Goal: Task Accomplishment & Management: Complete application form

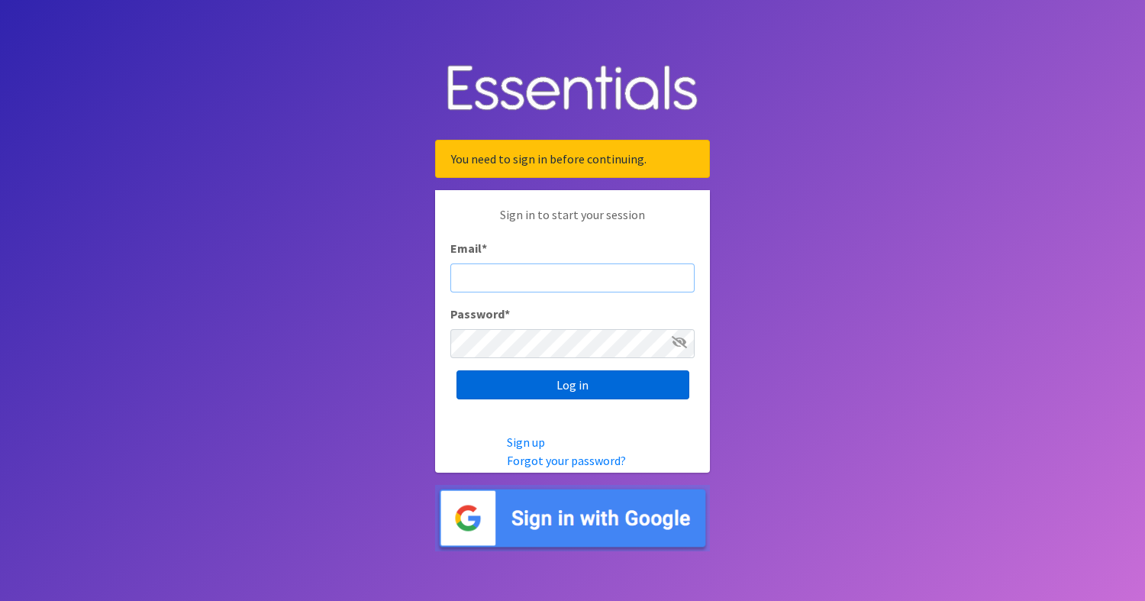
type input "[EMAIL_ADDRESS][DOMAIN_NAME]"
click at [517, 378] on input "Log in" at bounding box center [572, 384] width 233 height 29
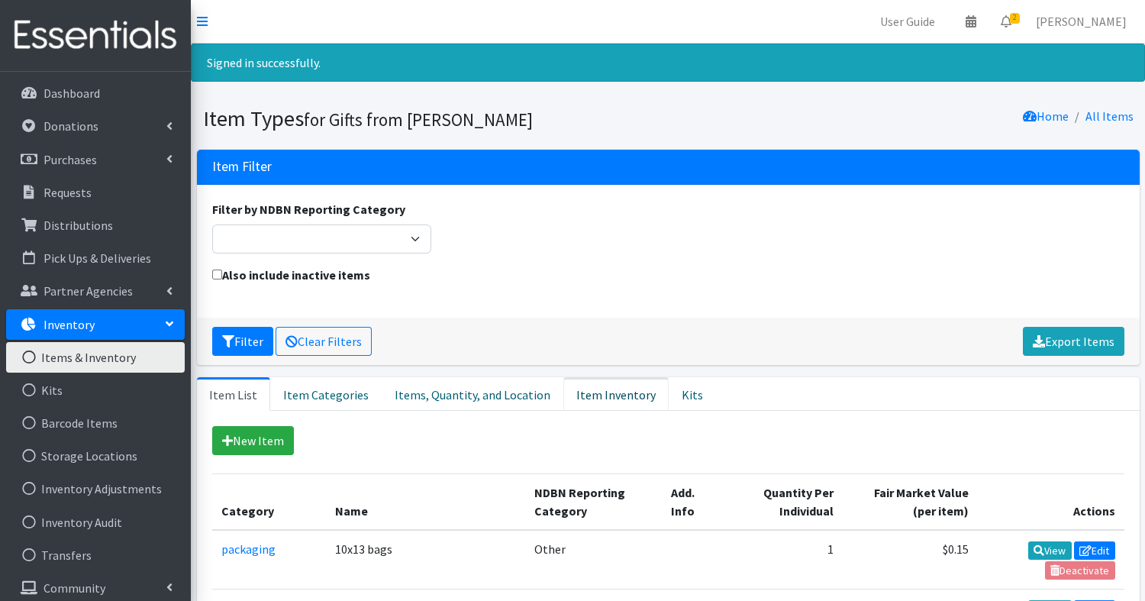
click at [593, 391] on link "Item Inventory" at bounding box center [615, 394] width 105 height 34
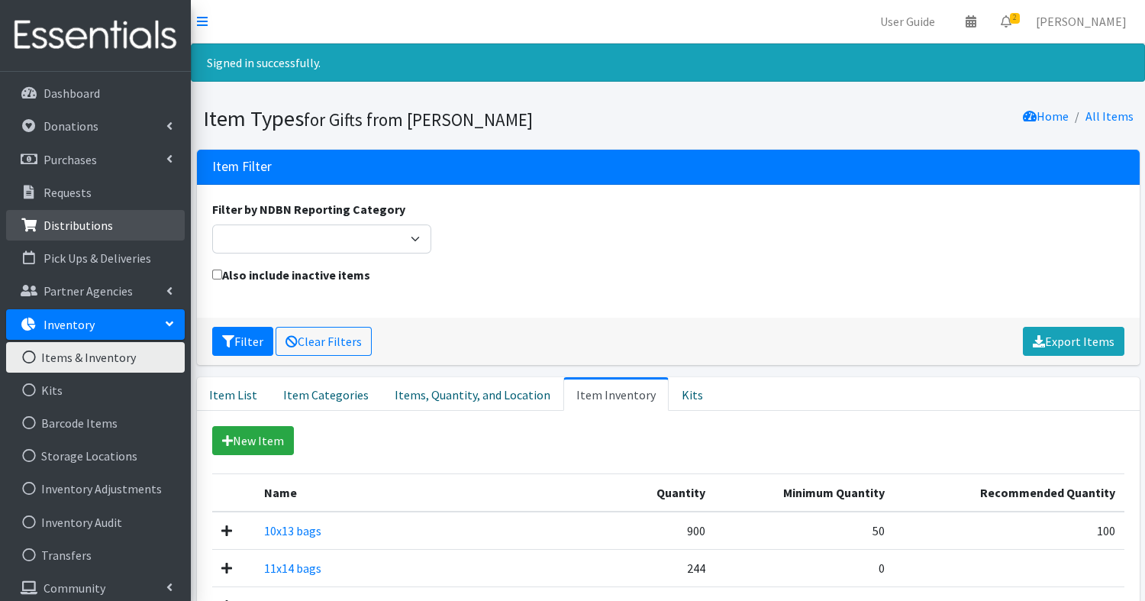
click at [82, 226] on p "Distributions" at bounding box center [77, 224] width 69 height 15
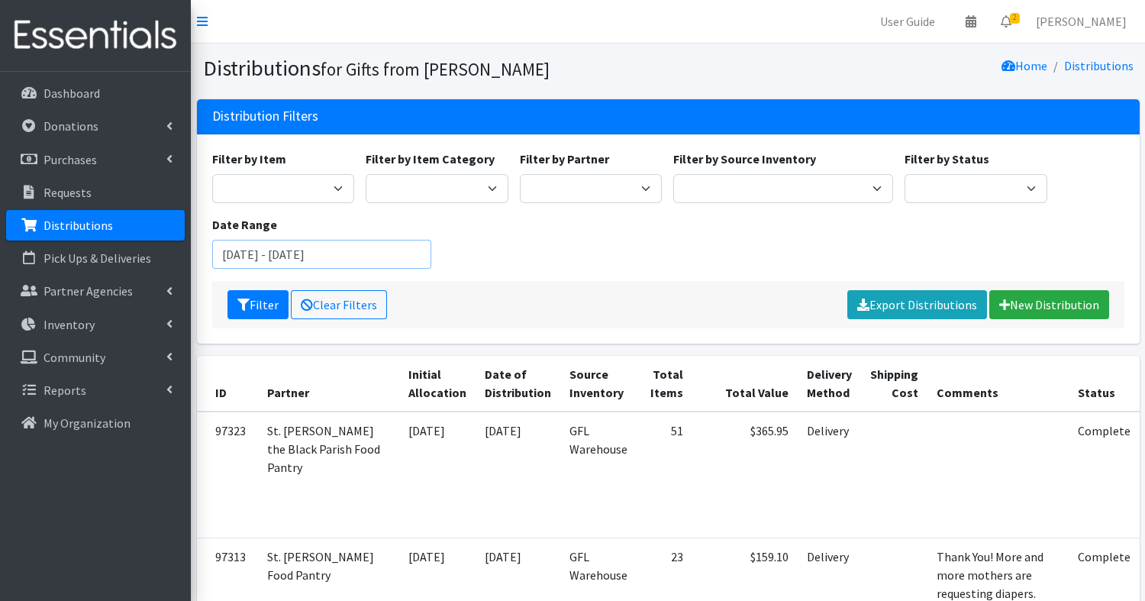
click at [399, 257] on input "August 4, 2025 - November 4, 2025" at bounding box center [322, 254] width 220 height 29
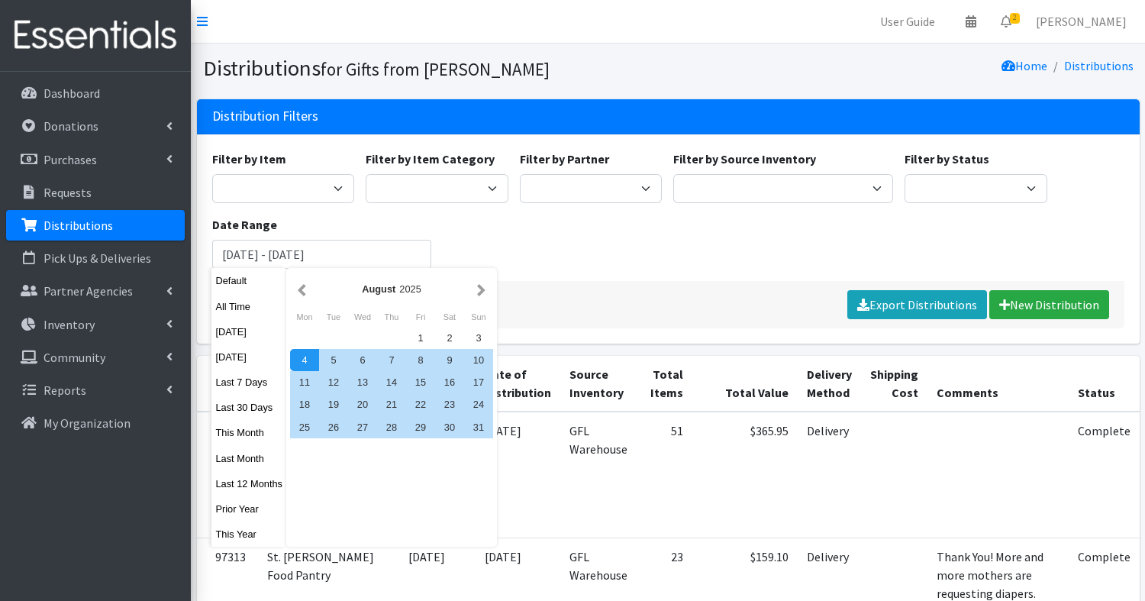
click at [467, 289] on div "August 2025" at bounding box center [391, 289] width 163 height 14
click at [477, 289] on button "button" at bounding box center [481, 288] width 16 height 19
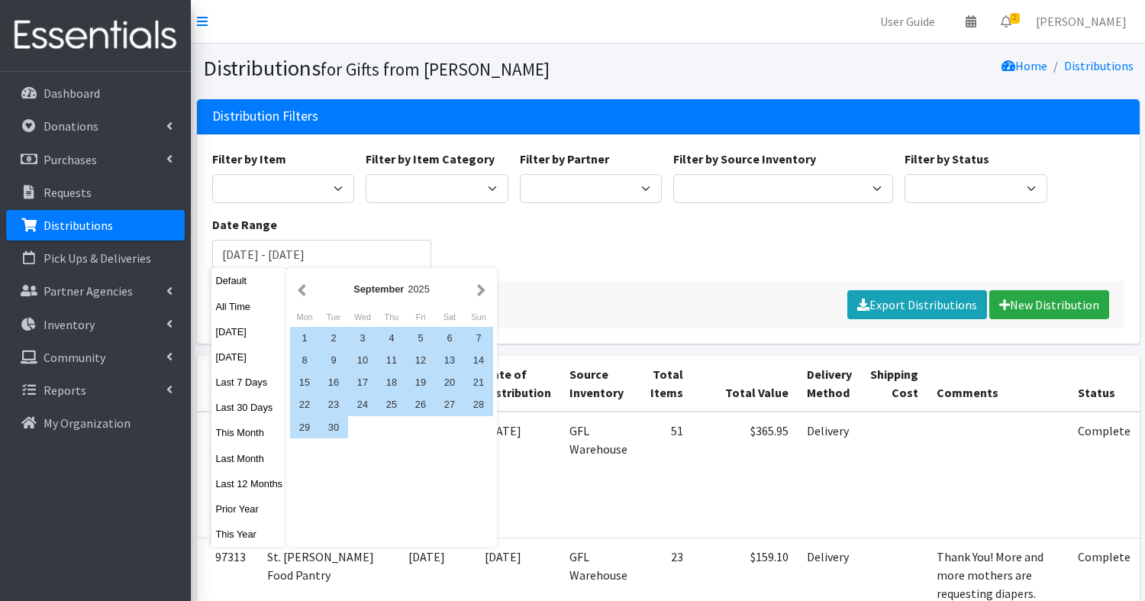
click at [477, 289] on button "button" at bounding box center [481, 288] width 16 height 19
click at [362, 336] on div "1" at bounding box center [362, 338] width 29 height 22
click at [427, 428] on div "31" at bounding box center [420, 427] width 29 height 22
type input "October 1, 2025 - October 31, 2025"
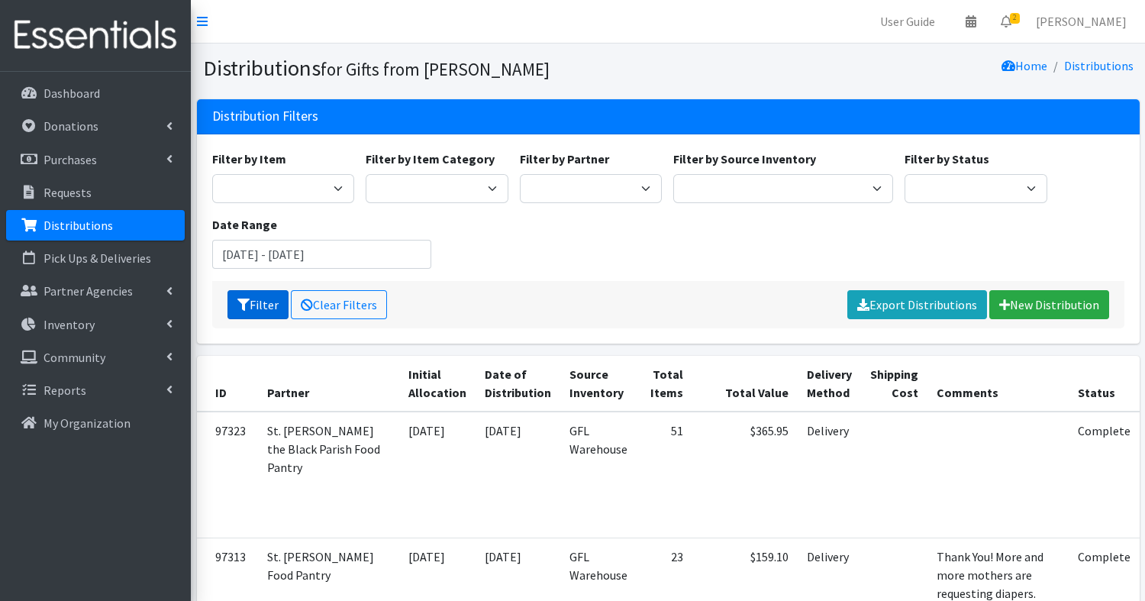
click at [257, 304] on button "Filter" at bounding box center [257, 304] width 61 height 29
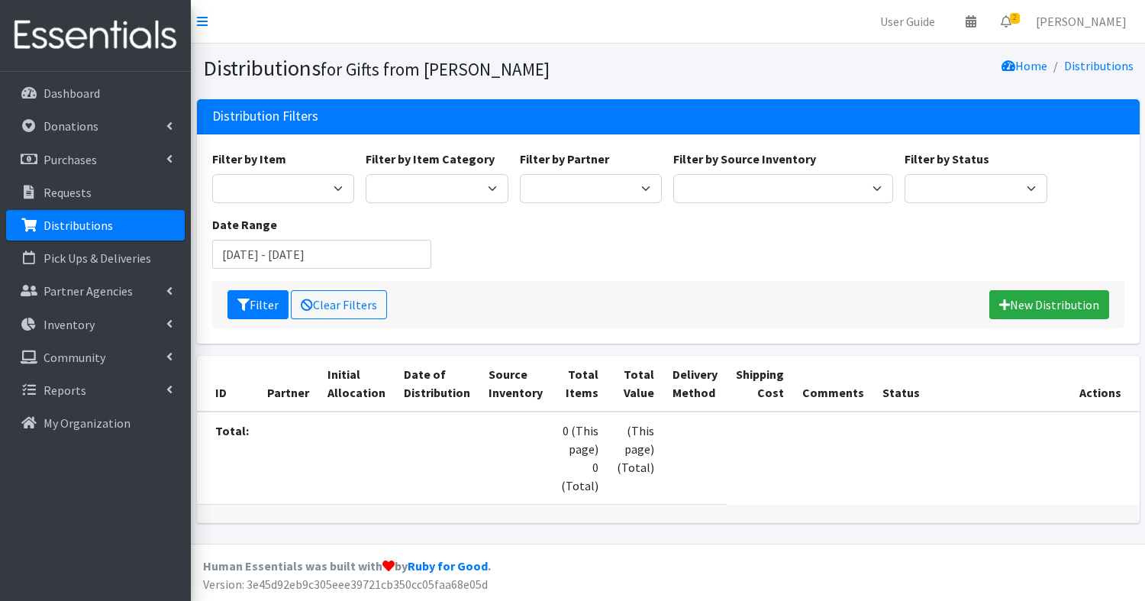
scroll to position [2, 0]
click at [172, 362] on link "Community" at bounding box center [95, 357] width 179 height 31
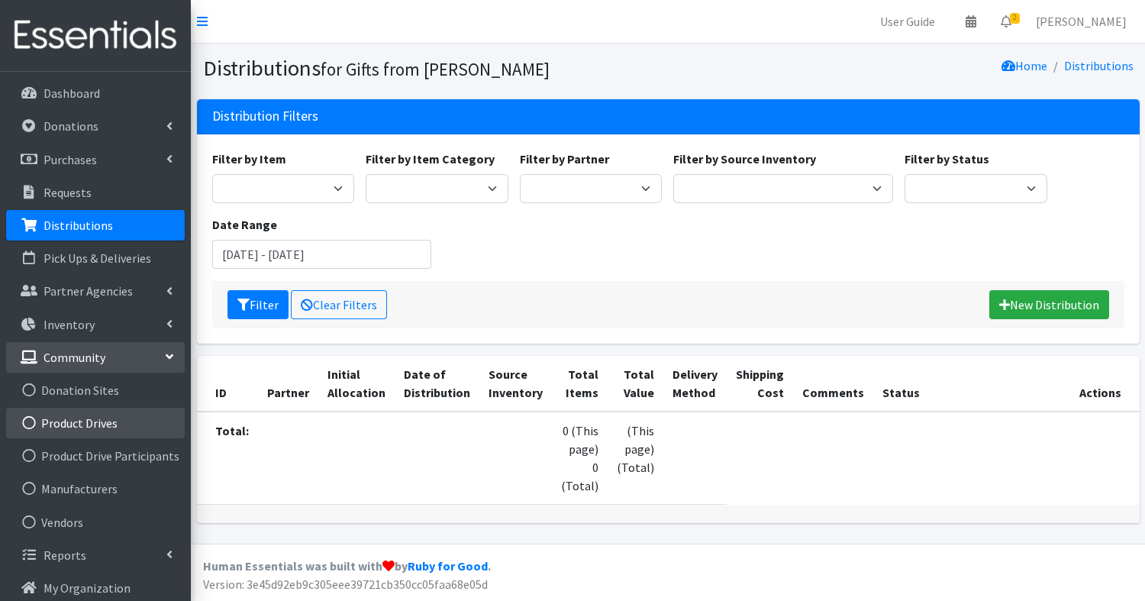
click at [105, 417] on link "Product Drives" at bounding box center [95, 422] width 179 height 31
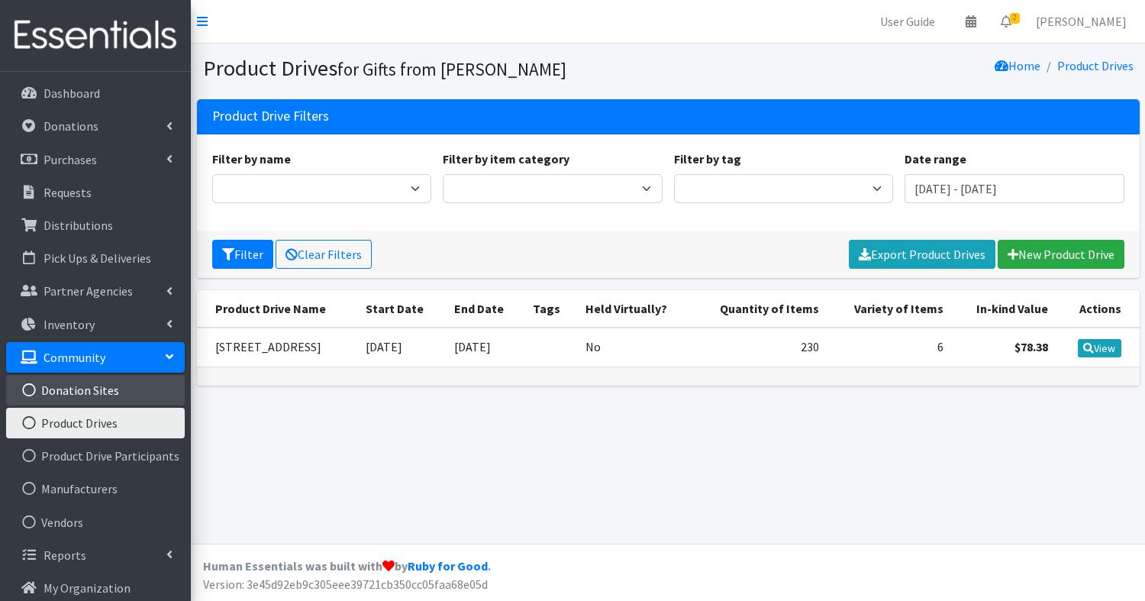
click at [65, 388] on link "Donation Sites" at bounding box center [95, 390] width 179 height 31
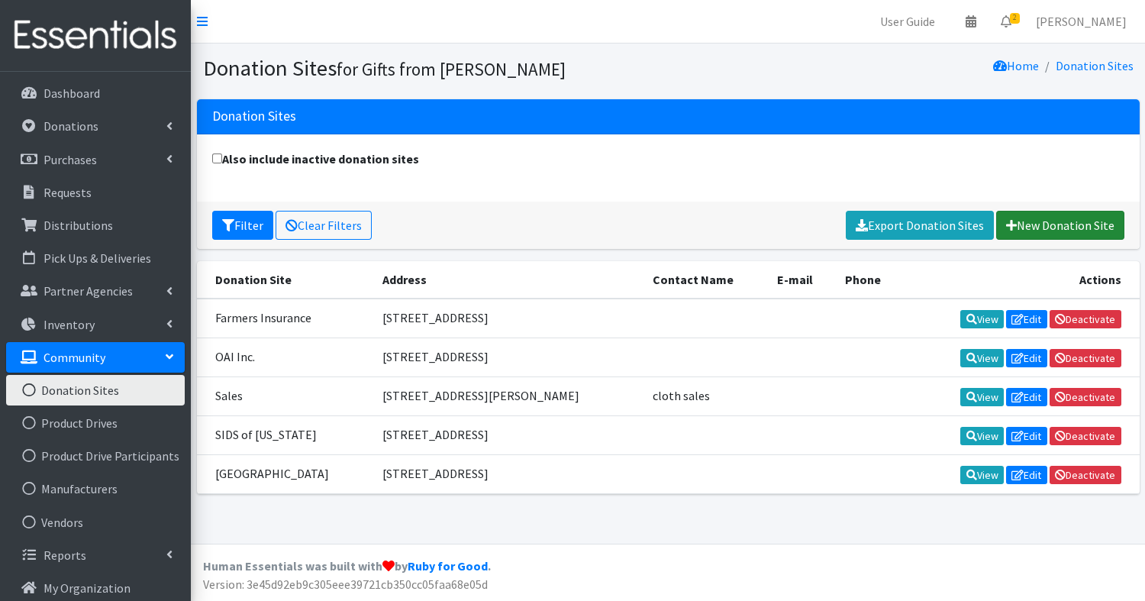
click at [1048, 231] on link "New Donation Site" at bounding box center [1060, 225] width 128 height 29
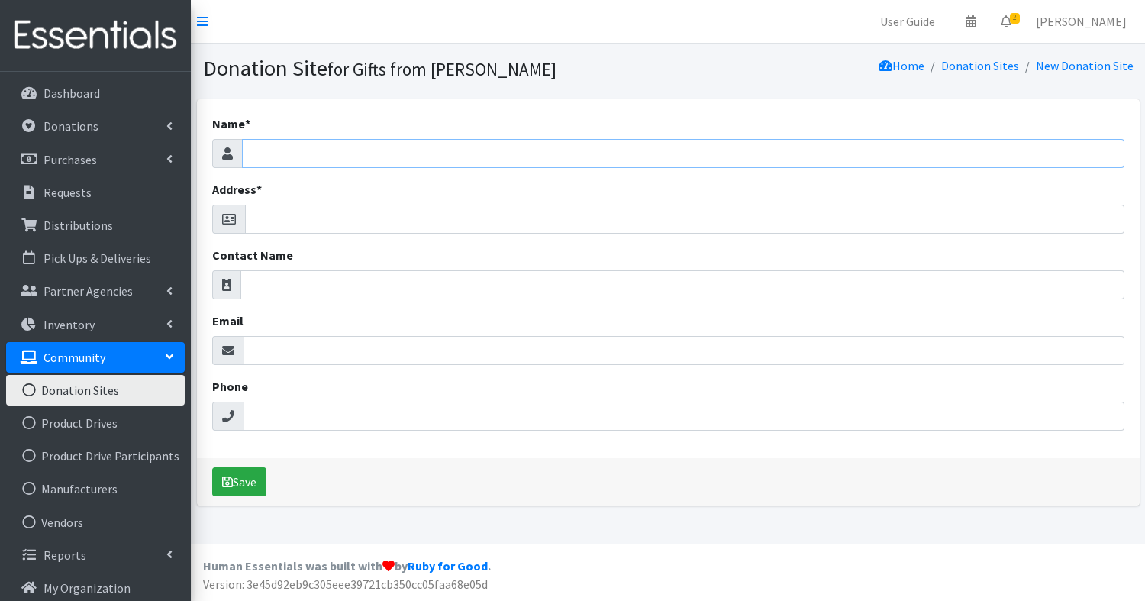
click at [392, 148] on input "Name *" at bounding box center [683, 153] width 882 height 29
click at [395, 149] on input "Name *" at bounding box center [683, 153] width 882 height 29
type input "GFL"
click at [307, 211] on input "Address *" at bounding box center [684, 219] width 879 height 29
type input "[PERSON_NAME]"
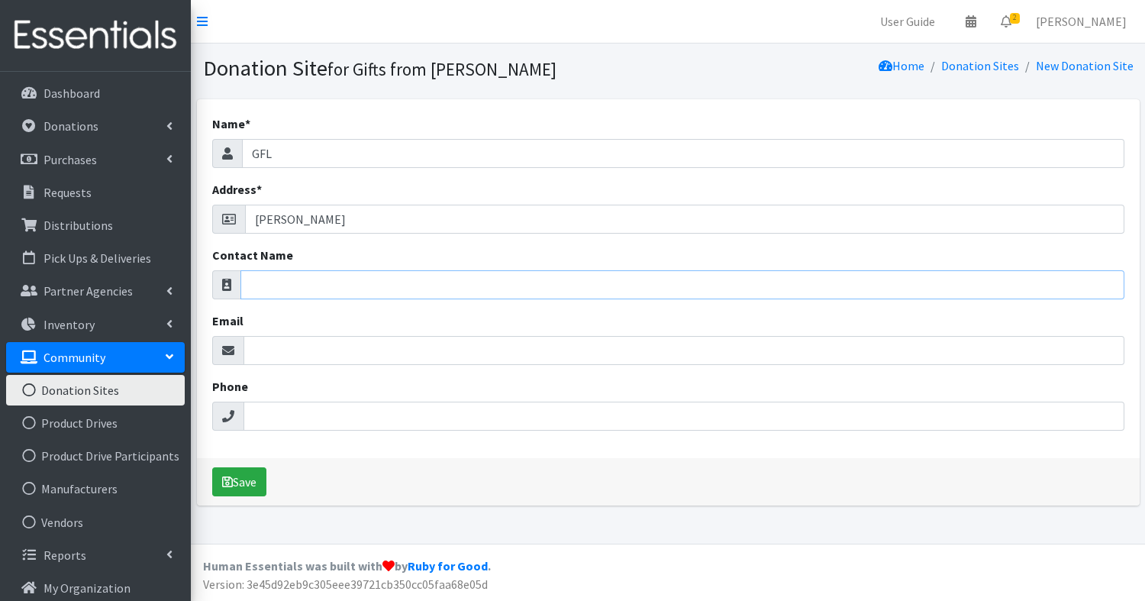
click at [299, 290] on input "Contact Name" at bounding box center [682, 284] width 884 height 29
type input "Wish List"
click at [250, 481] on button "Save" at bounding box center [239, 481] width 54 height 29
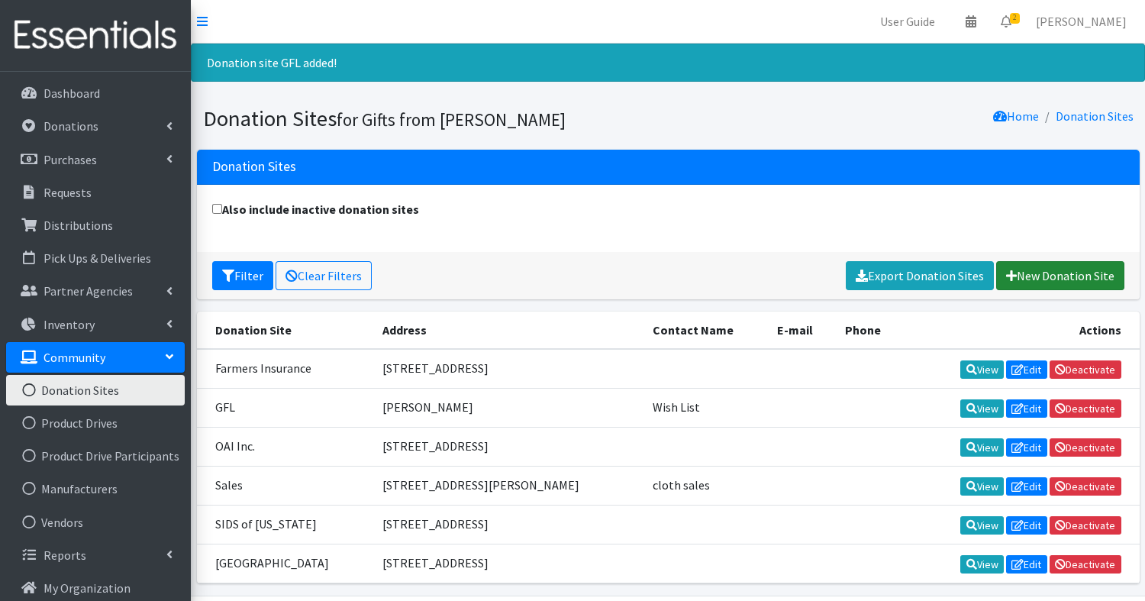
click at [1064, 273] on link "New Donation Site" at bounding box center [1060, 275] width 128 height 29
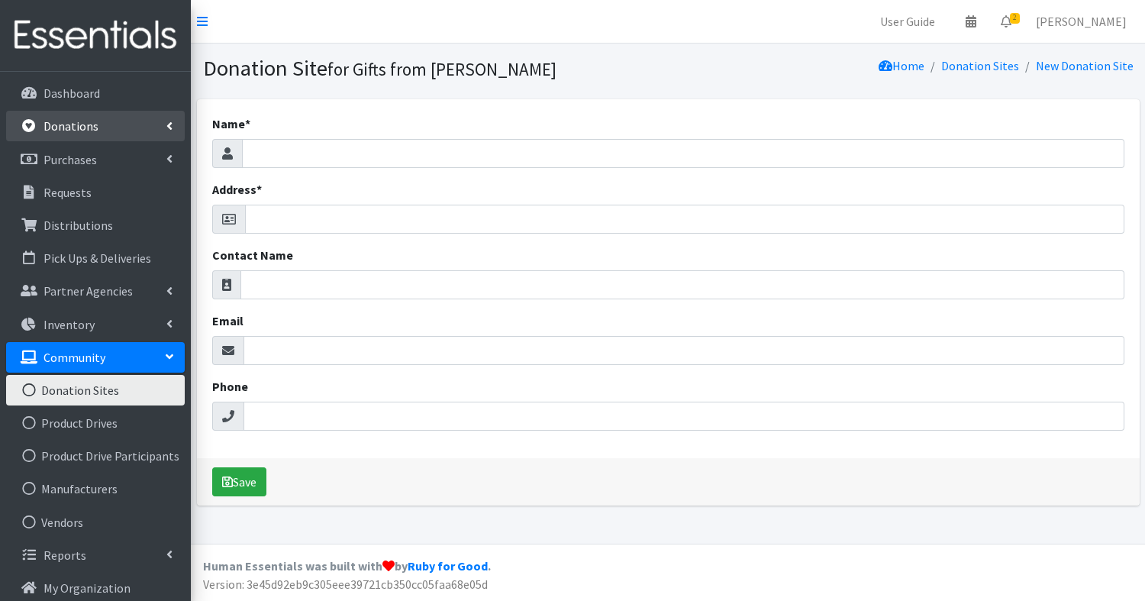
click at [85, 121] on p "Donations" at bounding box center [70, 125] width 55 height 15
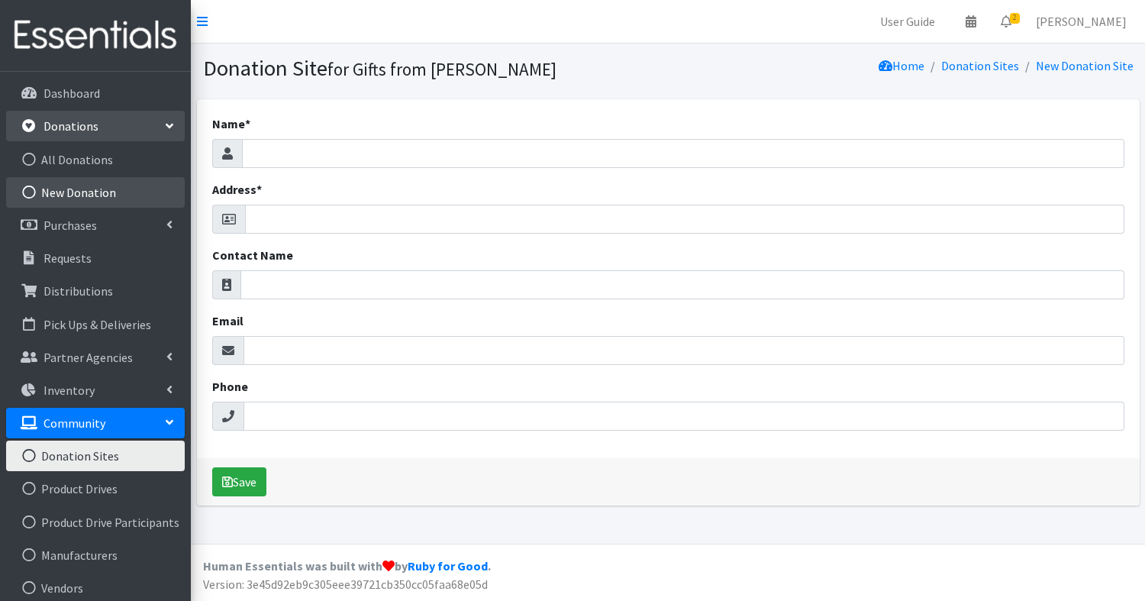
click at [74, 188] on link "New Donation" at bounding box center [95, 192] width 179 height 31
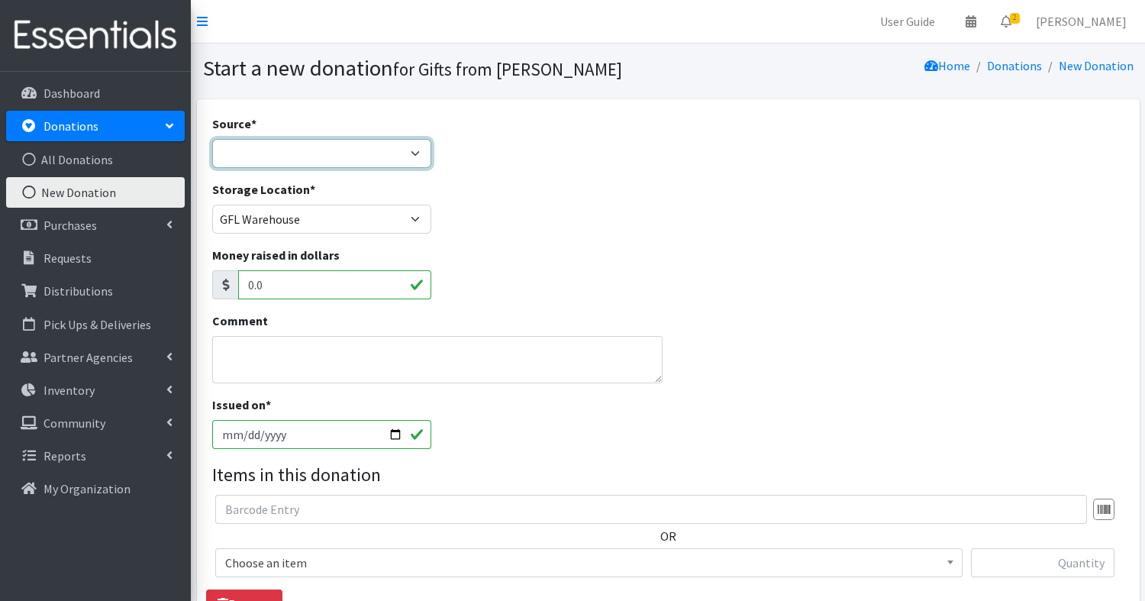
click at [405, 150] on select "Product Drive Manufacturer Donation Site Misc. Donation" at bounding box center [322, 153] width 220 height 29
select select "Product Drive"
click at [212, 139] on select "Product Drive Manufacturer Donation Site Misc. Donation" at bounding box center [322, 153] width 220 height 29
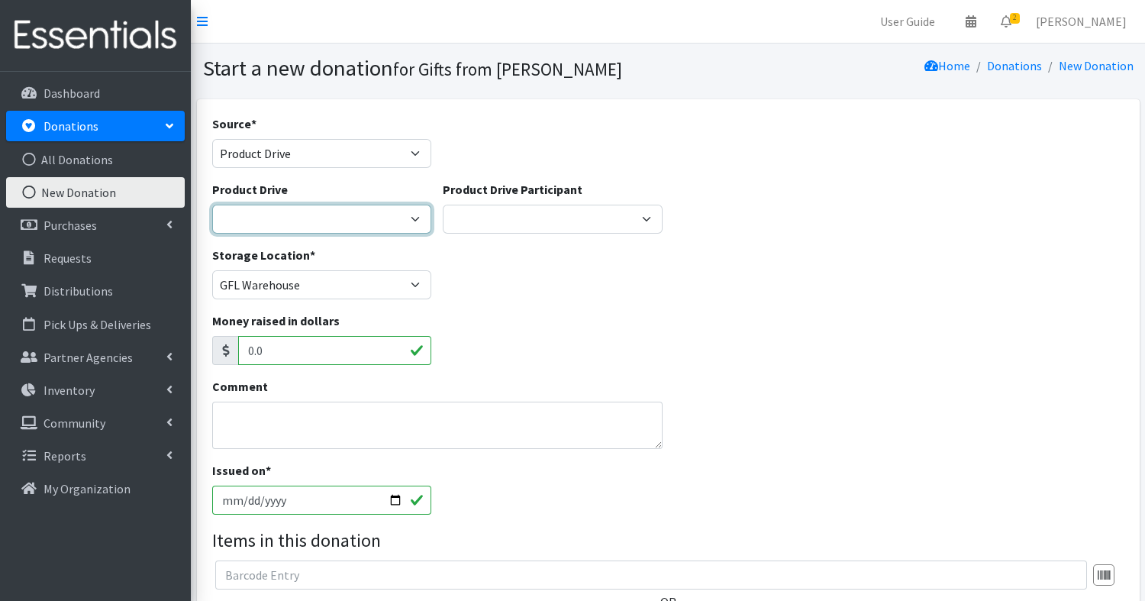
click at [399, 212] on select "25 Diaper Drive Aga [PERSON_NAME] Eagle Scout Project - [PERSON_NAME] [PERSON_N…" at bounding box center [322, 219] width 220 height 29
select select "3524"
click at [212, 205] on select "25 Diaper Drive Aga [PERSON_NAME] Eagle Scout Project - [PERSON_NAME] [PERSON_N…" at bounding box center [322, 219] width 220 height 29
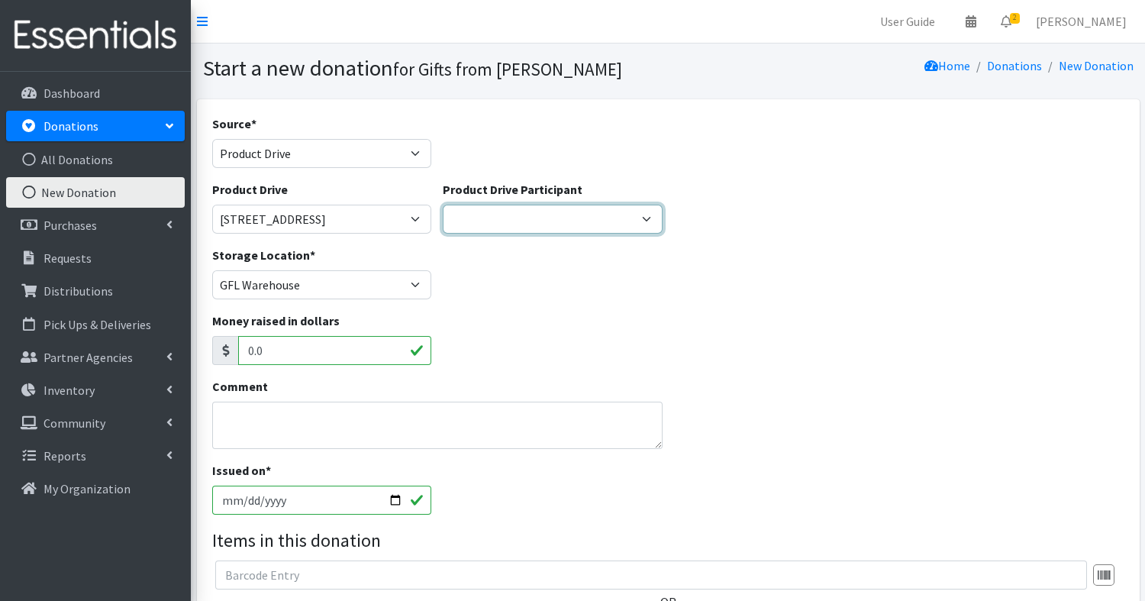
click at [601, 217] on select "Village of Park Forest Milk Bank [PERSON_NAME] [GEOGRAPHIC_DATA] SGR Zeta X Sig…" at bounding box center [553, 219] width 220 height 29
select select
click at [443, 205] on select "Village of Park Forest Milk Bank [PERSON_NAME] [GEOGRAPHIC_DATA] SGR Zeta X Sig…" at bounding box center [553, 219] width 220 height 29
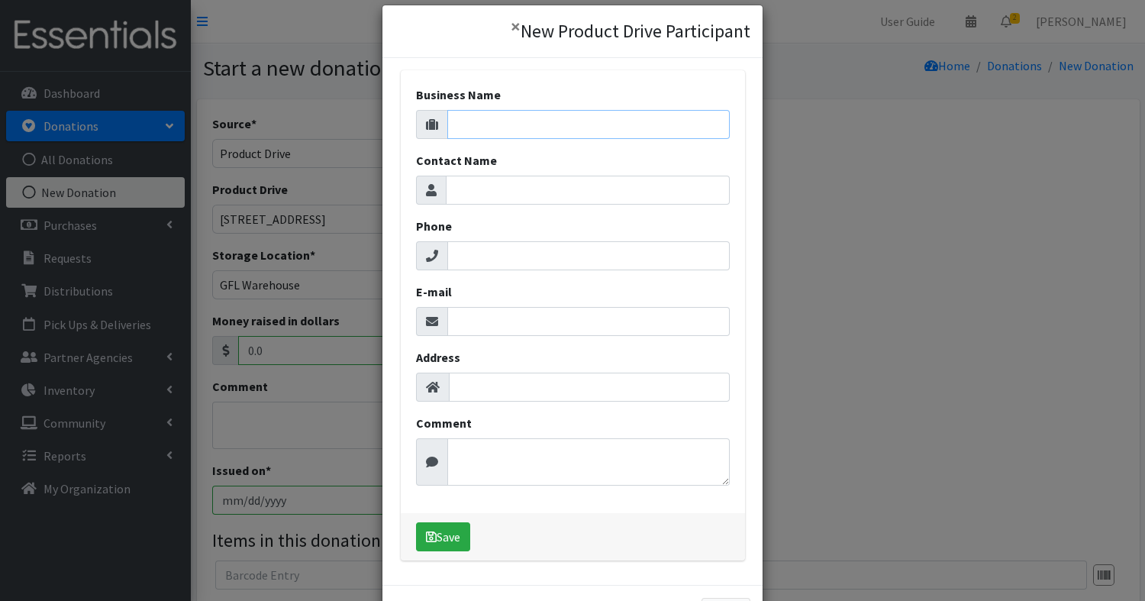
click at [482, 120] on input "Business Name" at bounding box center [588, 124] width 282 height 29
type input "St. [PERSON_NAME]"
click at [437, 535] on button "Save" at bounding box center [443, 536] width 54 height 29
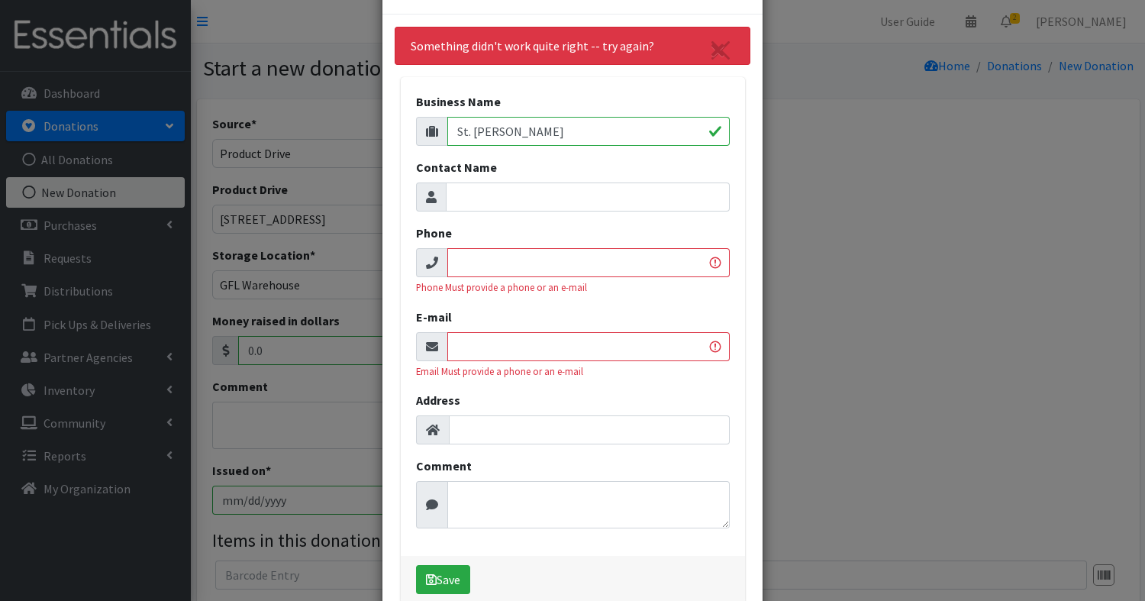
click at [543, 346] on input "E-mail" at bounding box center [588, 346] width 282 height 29
type input "[PERSON_NAME]"
click at [488, 269] on input "Phone" at bounding box center [588, 262] width 282 height 29
click at [498, 346] on input "[PERSON_NAME]" at bounding box center [588, 346] width 282 height 29
click at [561, 270] on input "Phone" at bounding box center [588, 262] width 282 height 29
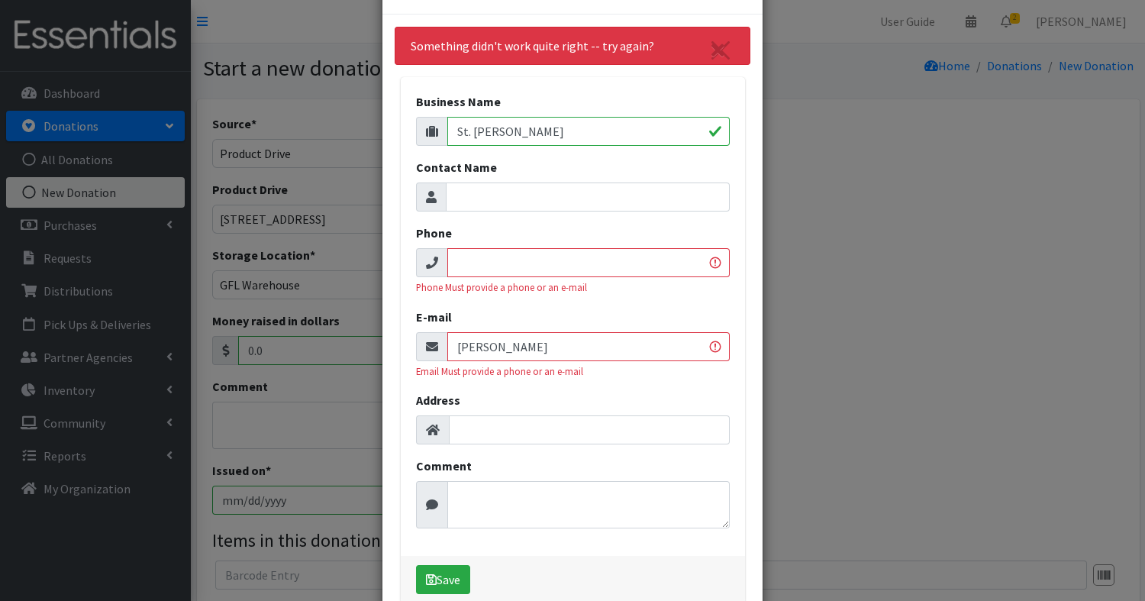
paste input "[PHONE_NUMBER]"
type input "[PHONE_NUMBER]"
click at [524, 194] on input "Contact Name" at bounding box center [588, 196] width 284 height 29
type input "[PERSON_NAME]"
click at [533, 347] on input "[PERSON_NAME]" at bounding box center [588, 346] width 282 height 29
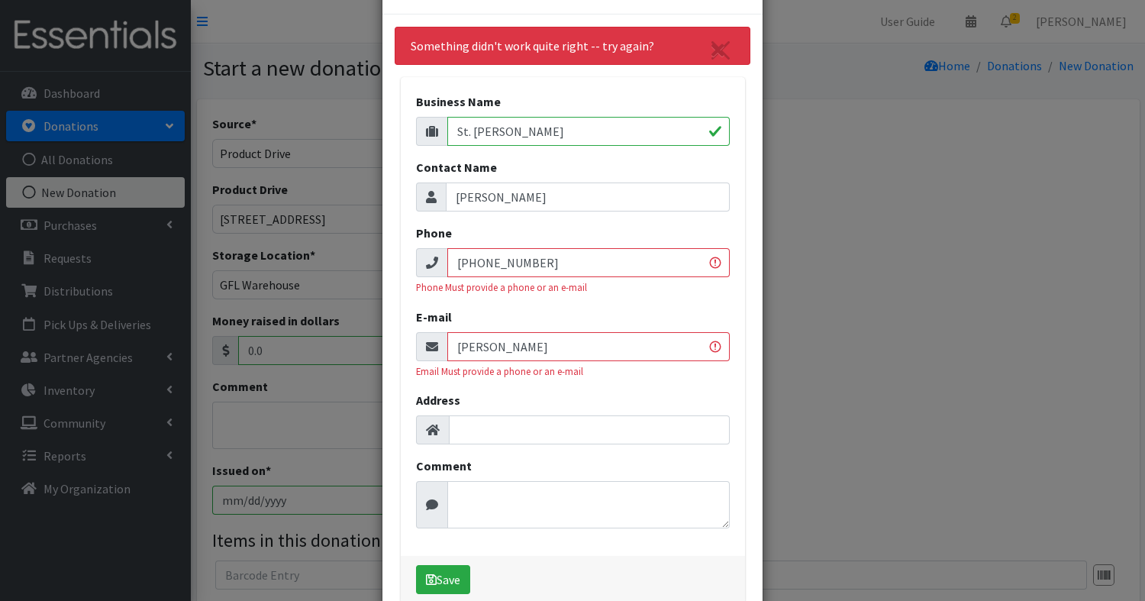
drag, startPoint x: 533, startPoint y: 347, endPoint x: 456, endPoint y: 348, distance: 76.3
click at [456, 348] on input "[PERSON_NAME]" at bounding box center [588, 346] width 282 height 29
paste input "[PERSON_NAME][EMAIL_ADDRESS][DOMAIN_NAME]"
type input "[EMAIL_ADDRESS][PERSON_NAME][DOMAIN_NAME]"
click at [455, 576] on button "Save" at bounding box center [443, 579] width 54 height 29
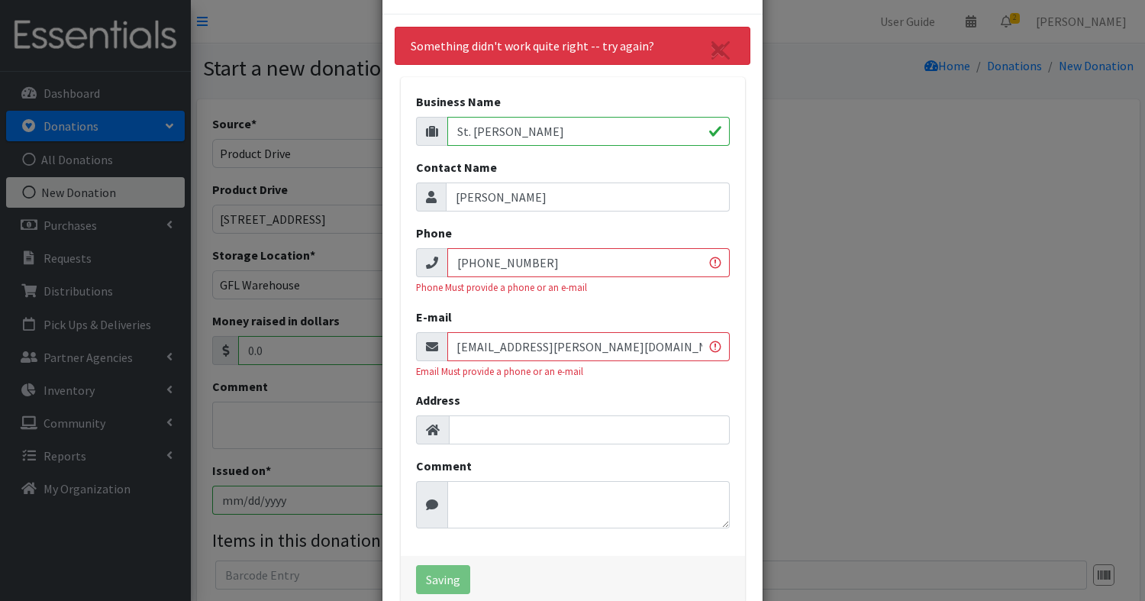
select select "1703"
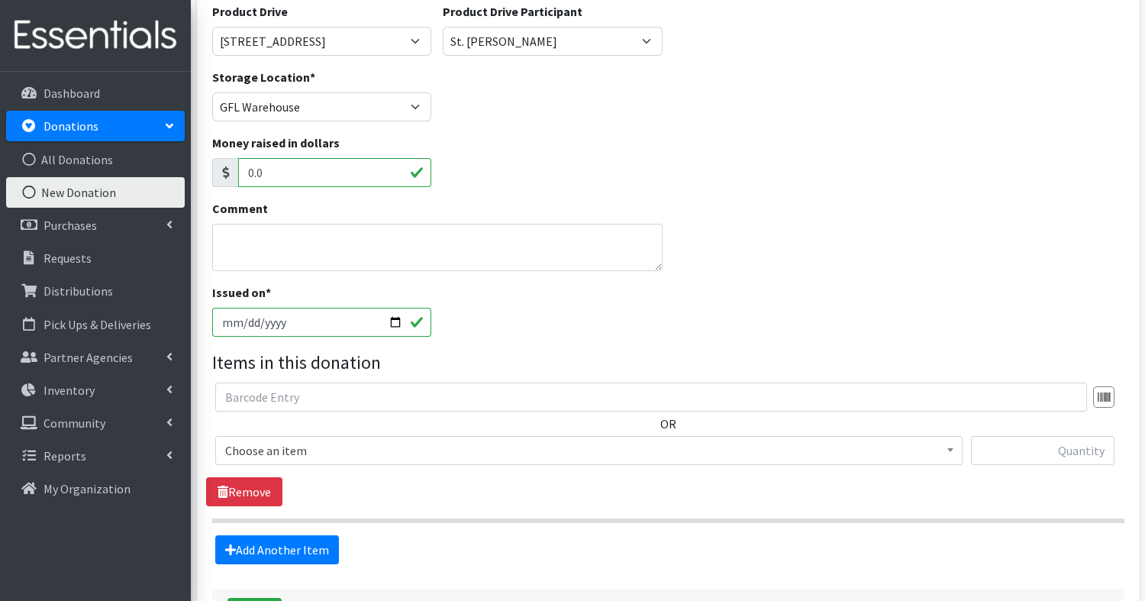
scroll to position [180, 0]
